Goal: Check status: Check status

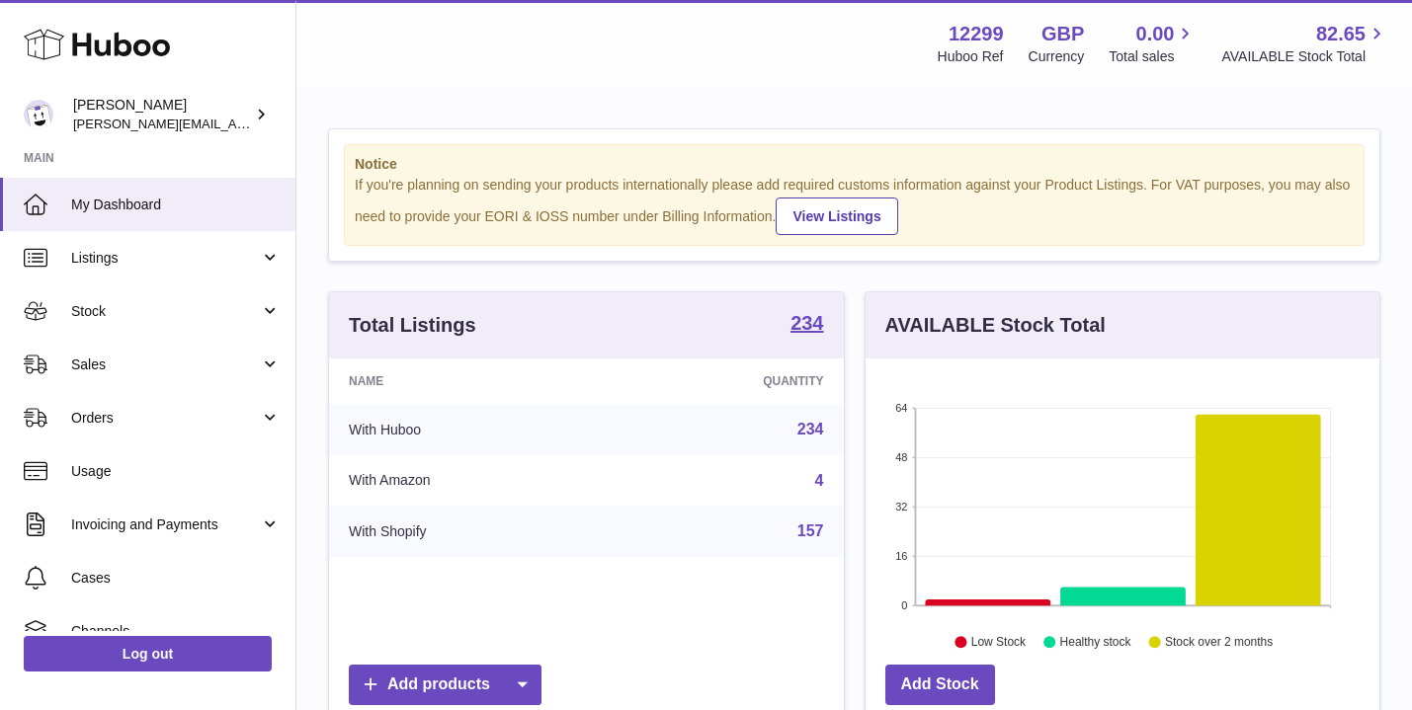
scroll to position [308, 514]
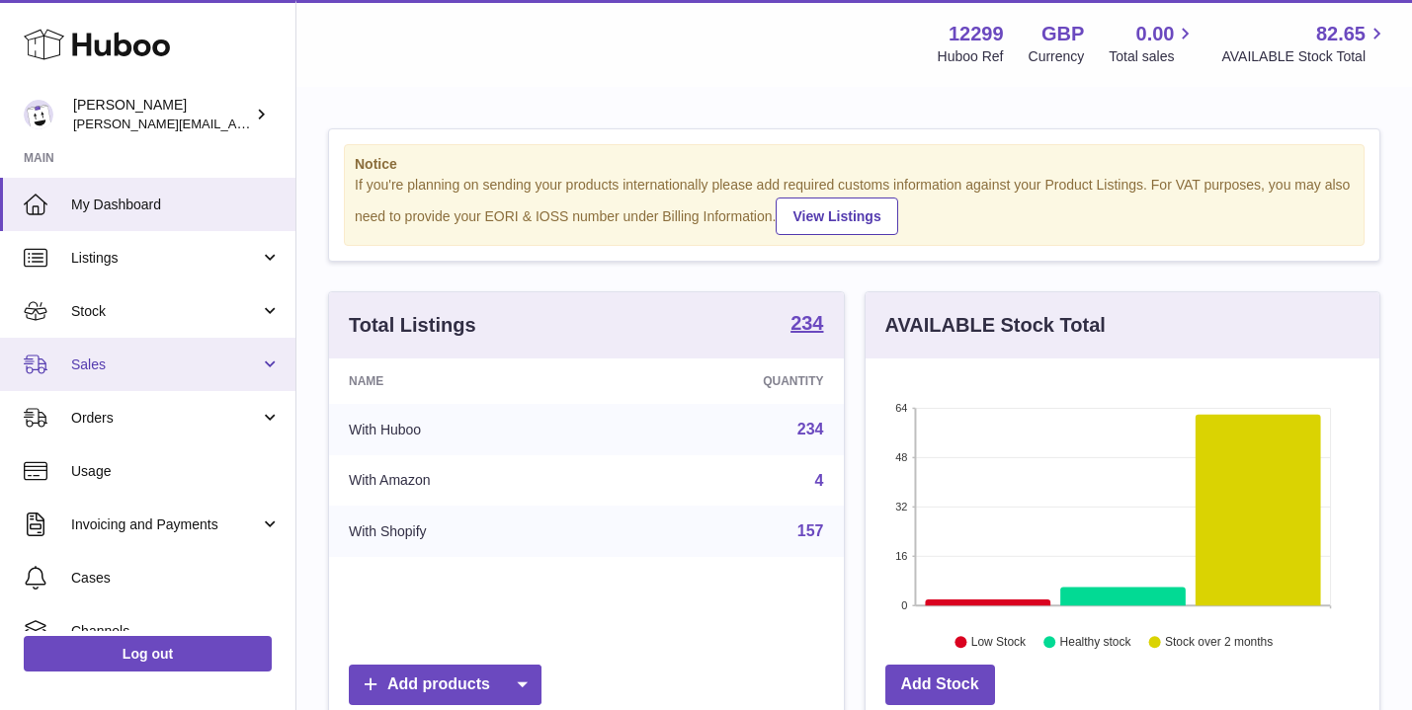
click at [104, 358] on span "Sales" at bounding box center [165, 365] width 189 height 19
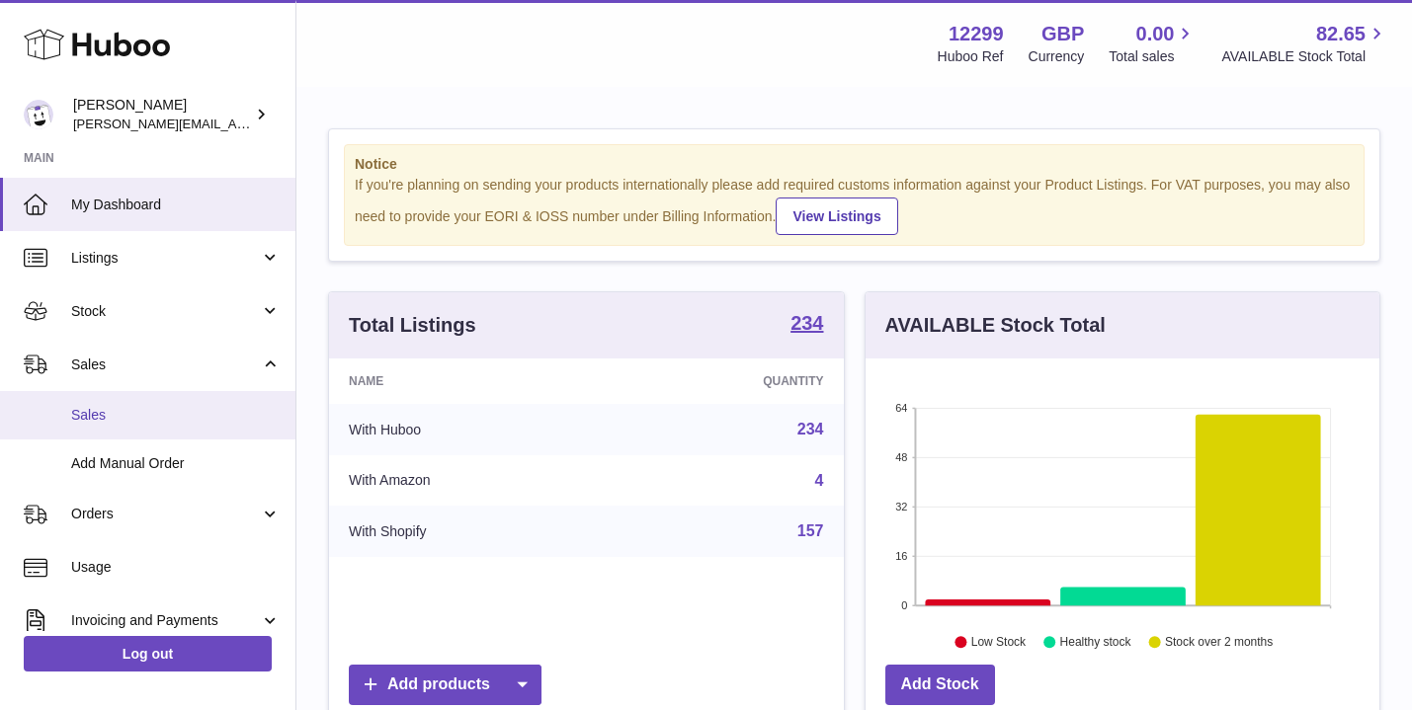
click at [77, 409] on span "Sales" at bounding box center [175, 415] width 209 height 19
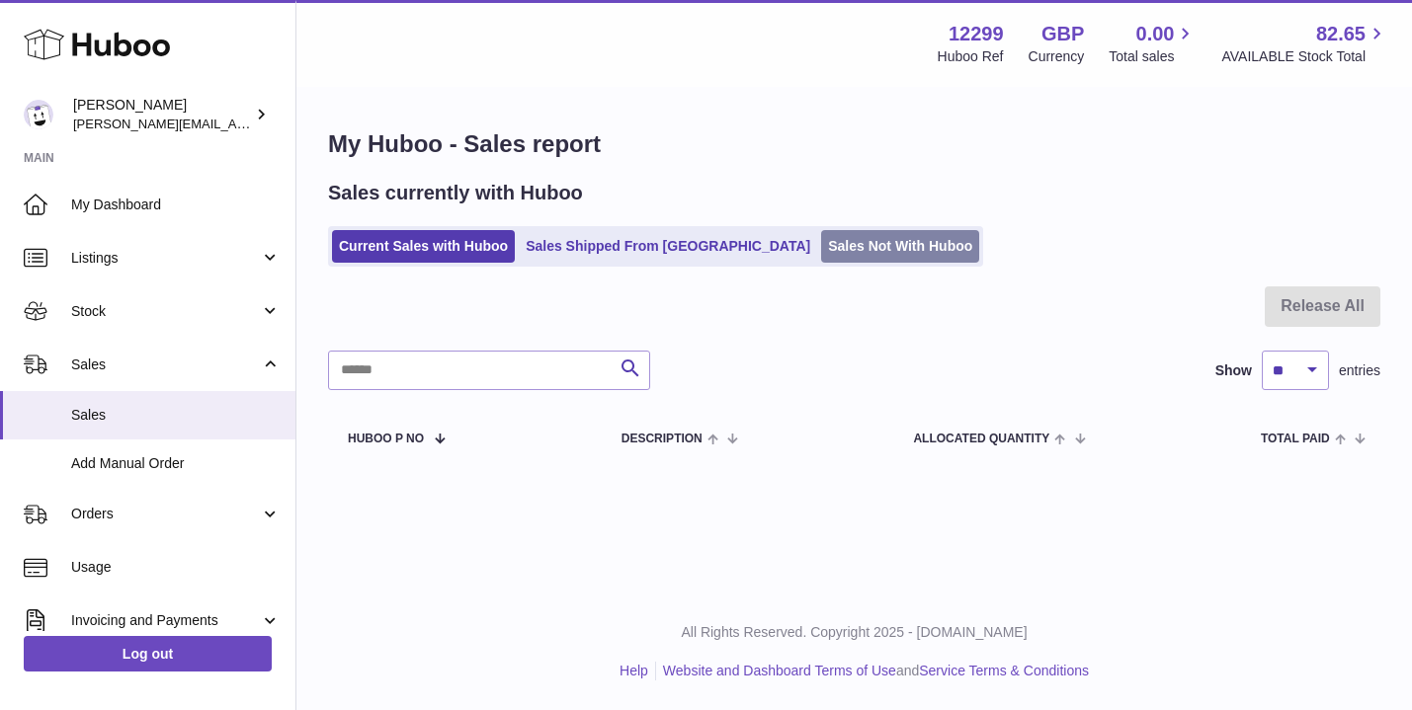
click at [821, 240] on link "Sales Not With Huboo" at bounding box center [900, 246] width 158 height 33
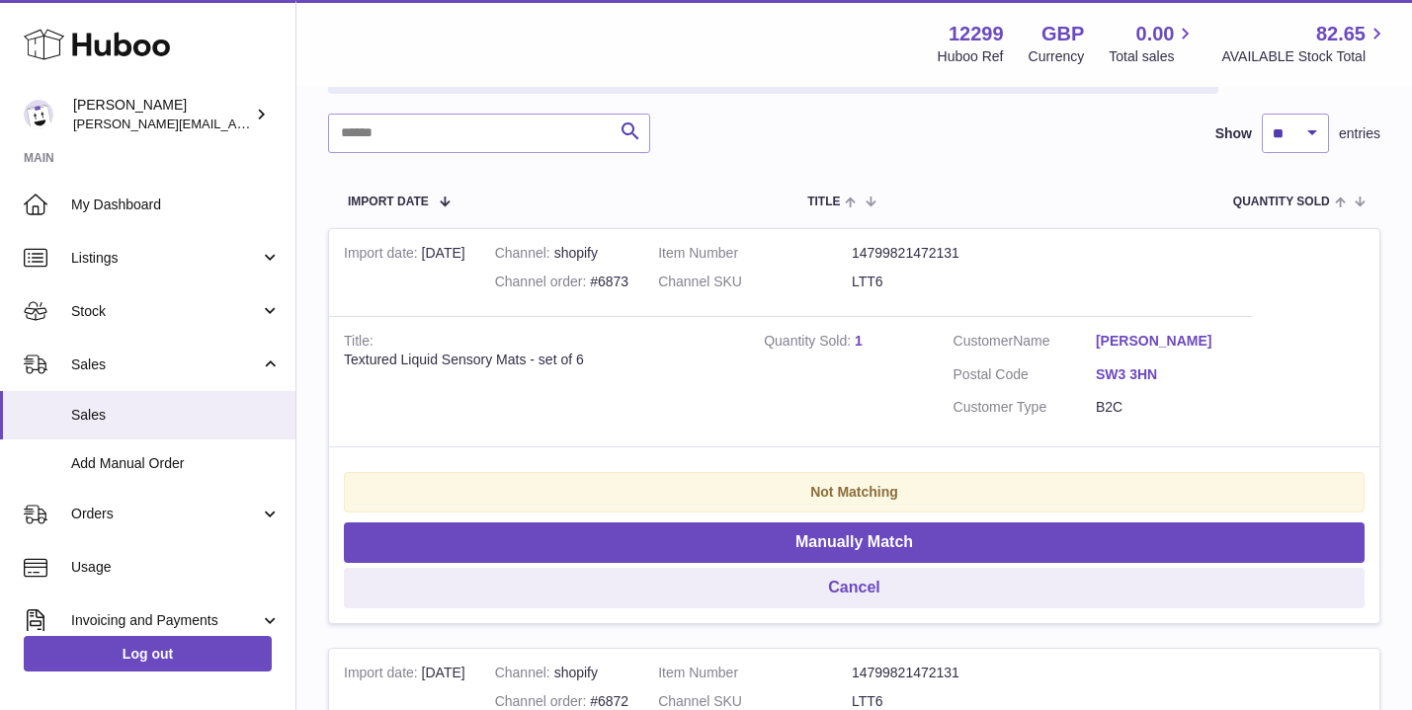
scroll to position [281, 0]
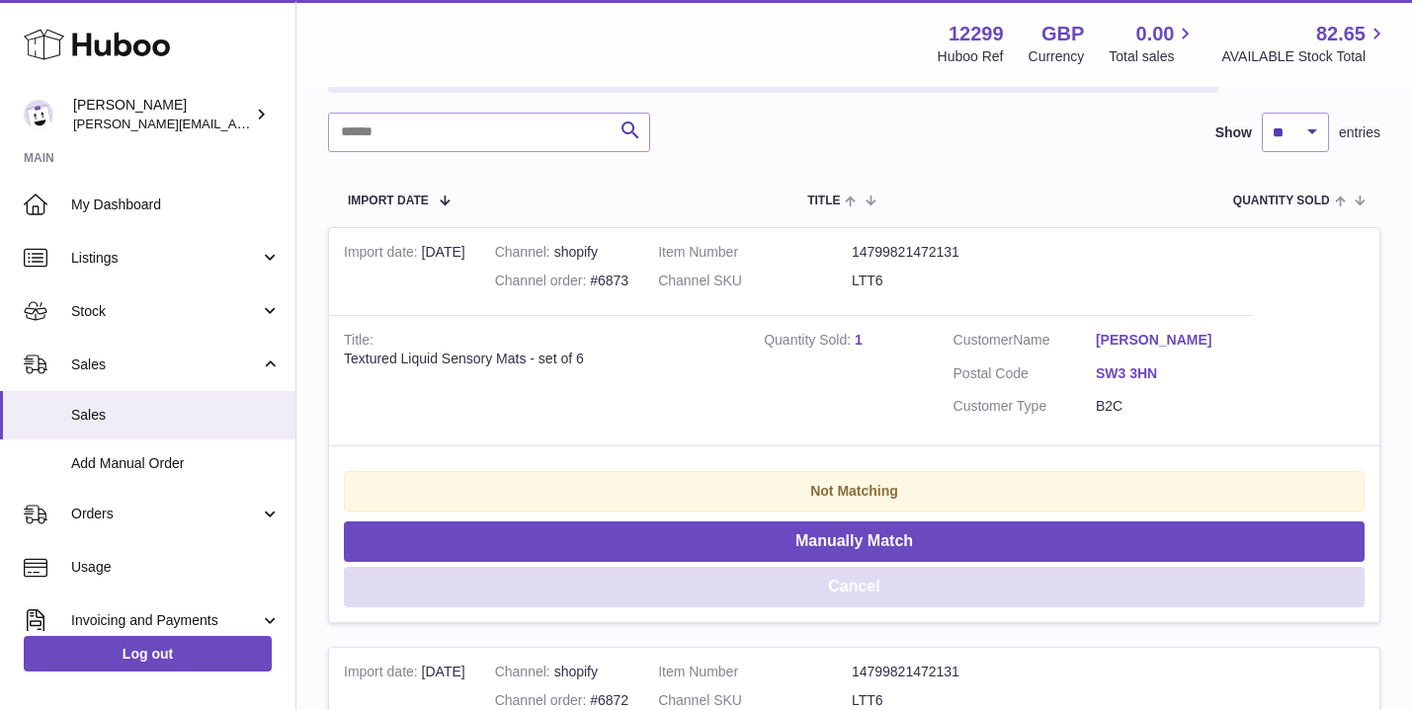
click at [807, 577] on button "Cancel" at bounding box center [854, 587] width 1021 height 41
click at [809, 577] on button "Cancel" at bounding box center [854, 587] width 1021 height 41
click at [809, 576] on button "Cancel" at bounding box center [854, 587] width 1021 height 41
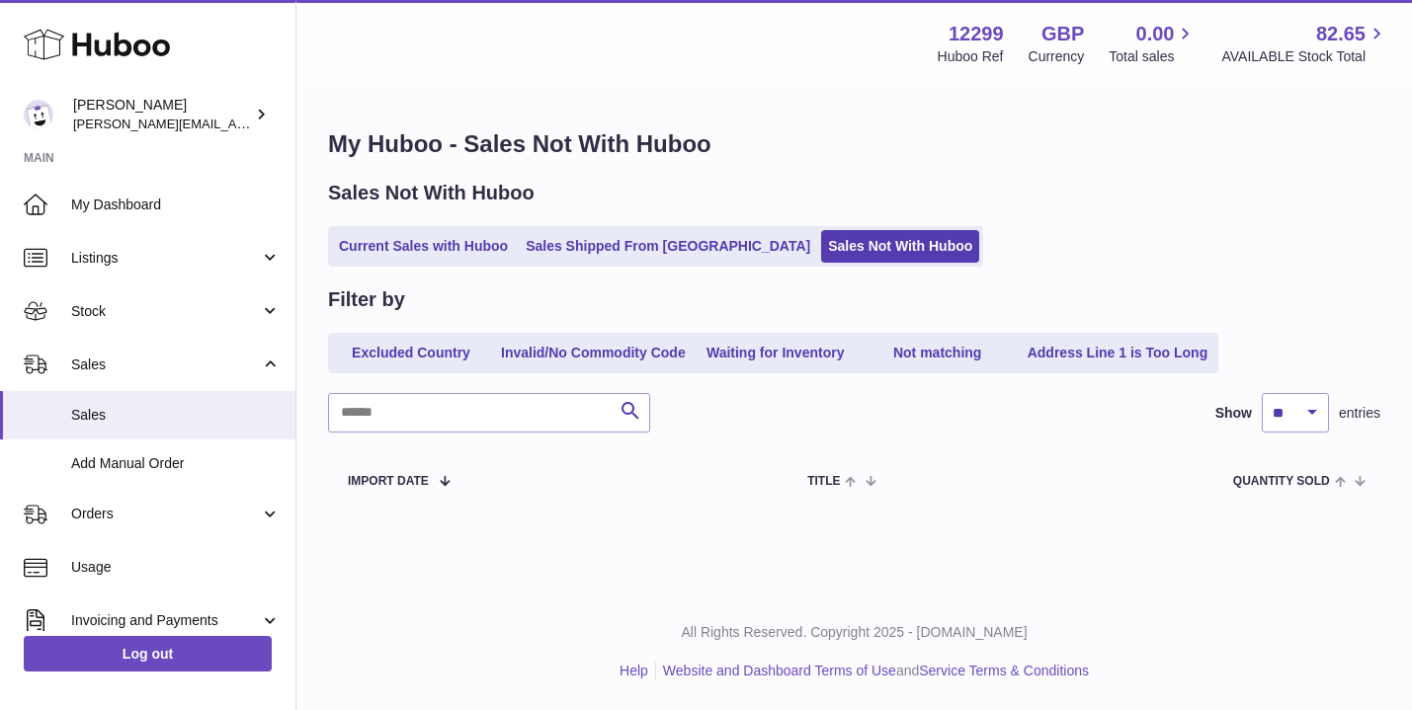
scroll to position [0, 0]
click at [426, 249] on link "Current Sales with Huboo" at bounding box center [423, 246] width 183 height 33
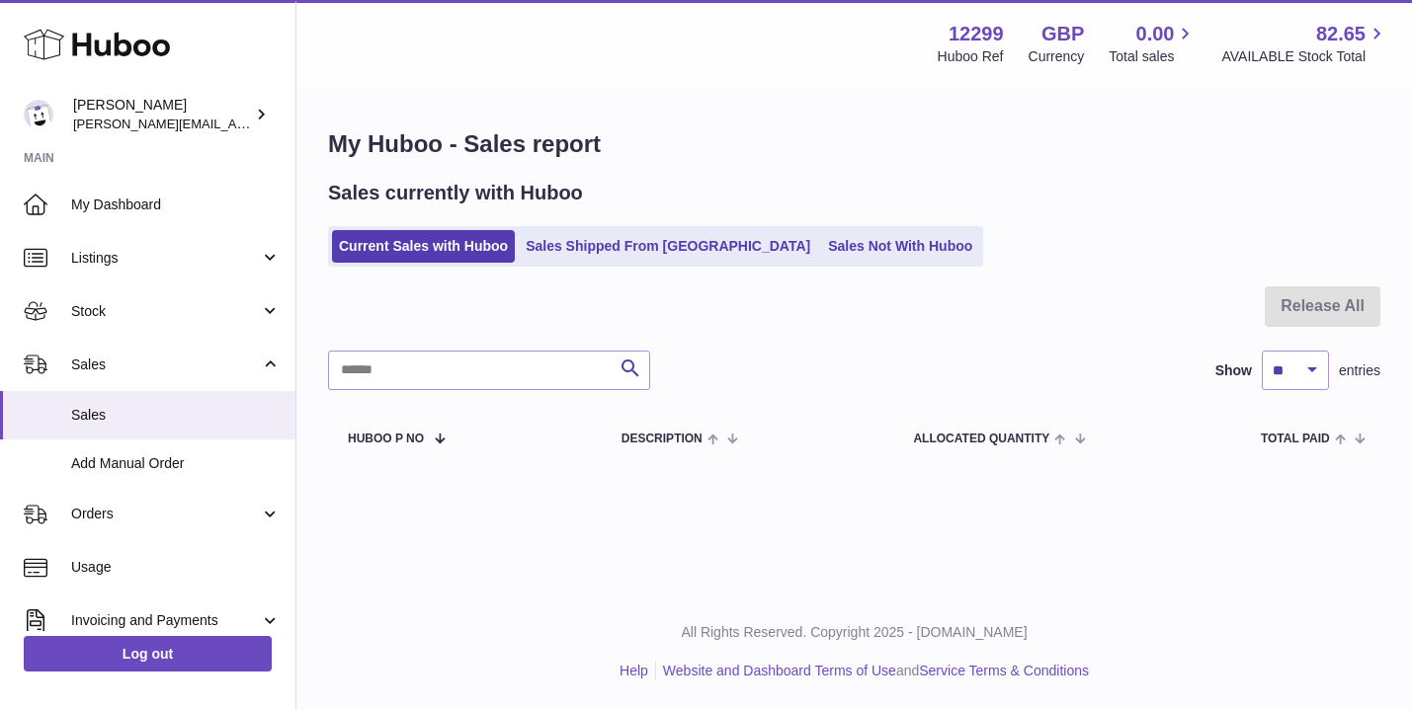
click at [643, 228] on ul "Current Sales with Huboo Sales Shipped From [GEOGRAPHIC_DATA] Sales Not With Hu…" at bounding box center [655, 246] width 655 height 41
click at [638, 240] on link "Sales Shipped From [GEOGRAPHIC_DATA]" at bounding box center [668, 246] width 298 height 33
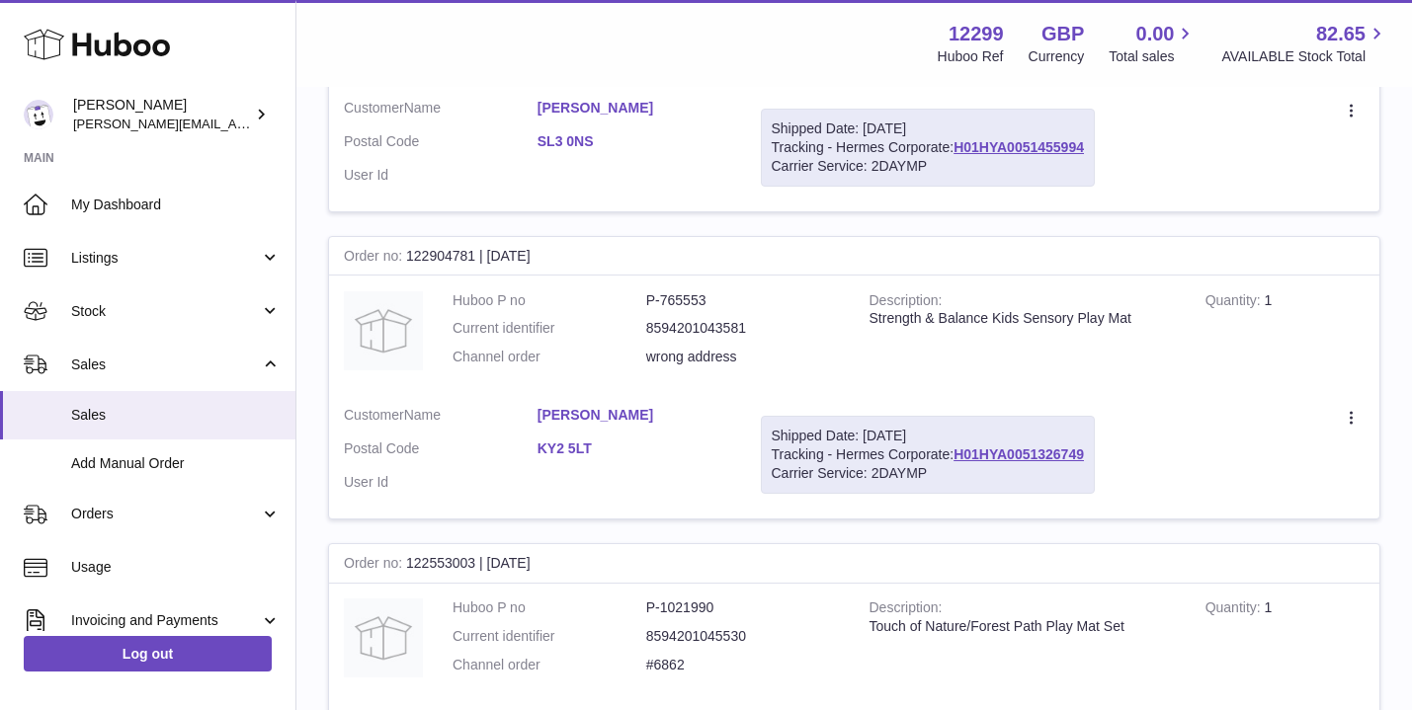
scroll to position [2356, 0]
drag, startPoint x: 1099, startPoint y: 410, endPoint x: 956, endPoint y: 416, distance: 142.4
click at [956, 416] on td "Shipped Date: [DATE] Tracking - Hermes Corporate: H01HYA0051326749 Carrier Serv…" at bounding box center [928, 453] width 364 height 127
copy link "H01HYA0051326749"
click at [596, 405] on link "[PERSON_NAME]" at bounding box center [634, 414] width 194 height 19
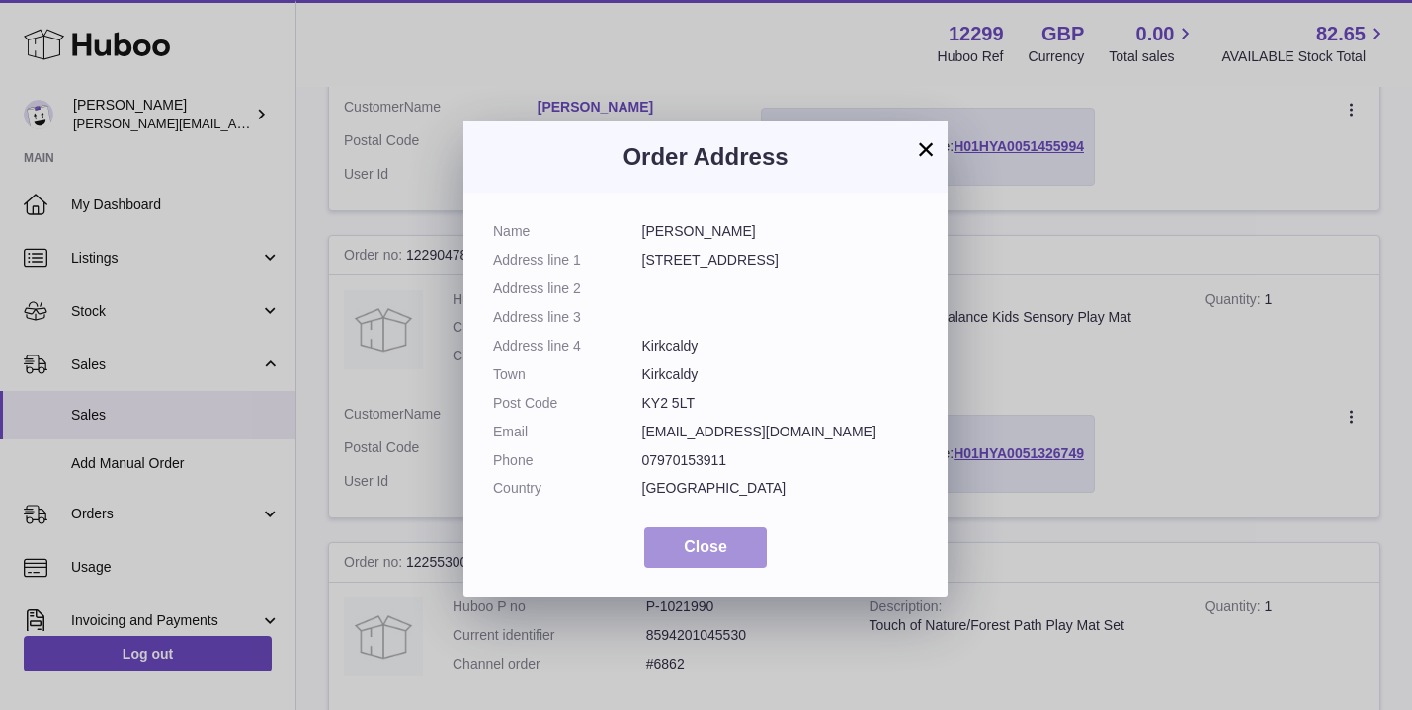
click at [697, 545] on span "Close" at bounding box center [705, 546] width 43 height 17
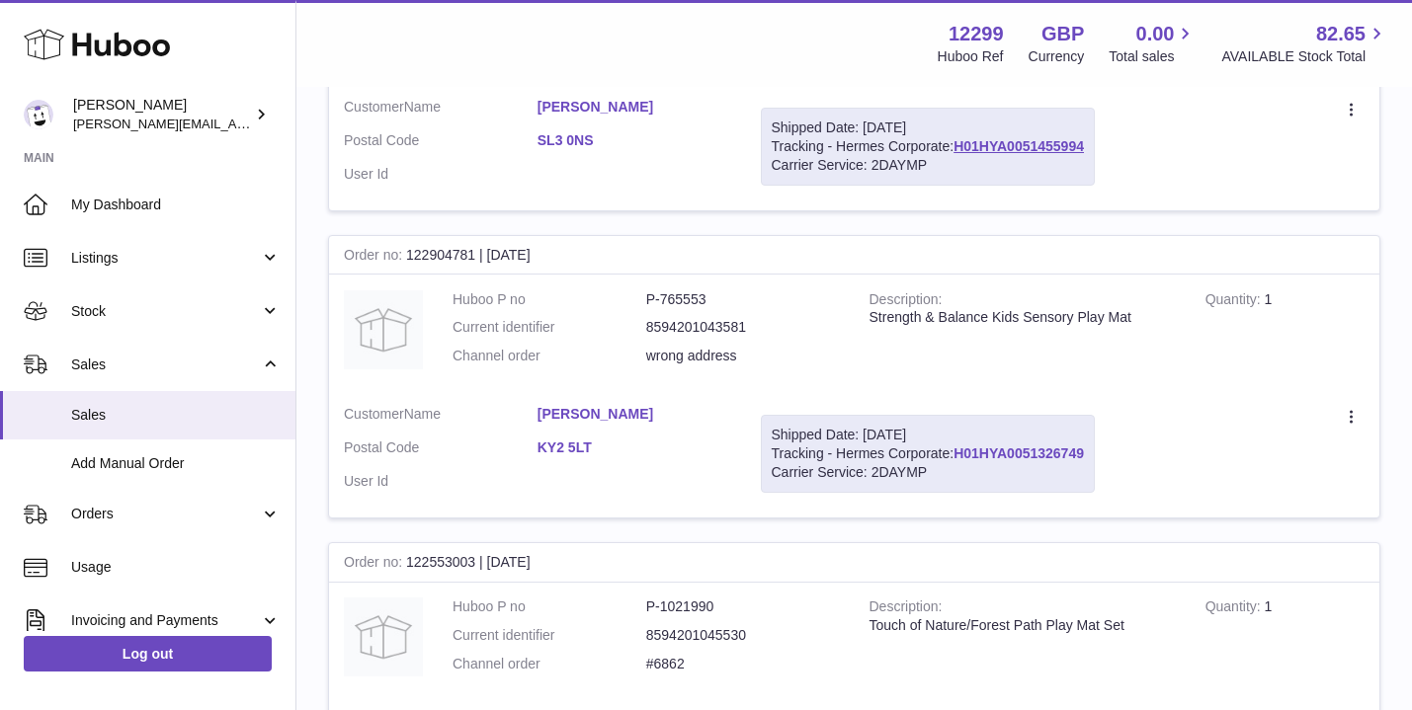
click at [1021, 446] on link "H01HYA0051326749" at bounding box center [1018, 454] width 130 height 16
